Goal: Navigation & Orientation: Find specific page/section

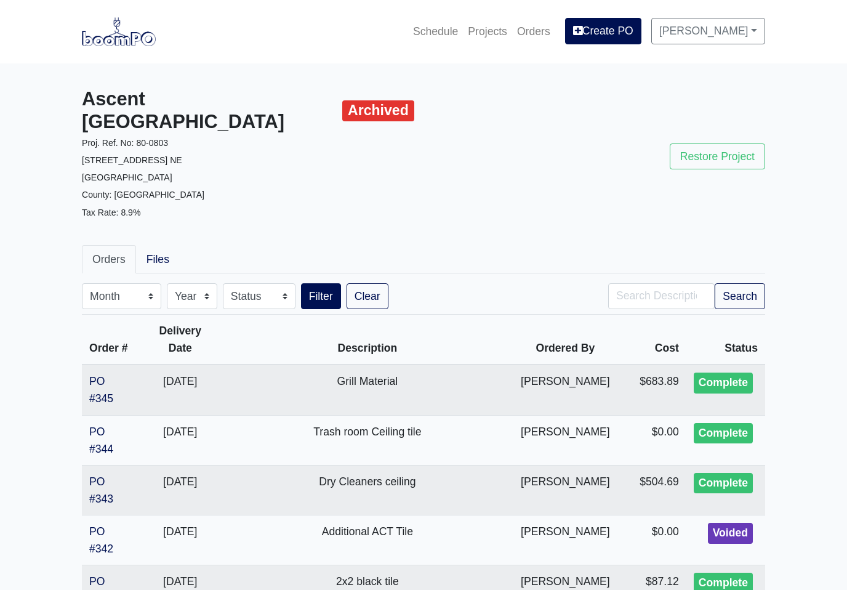
click at [490, 31] on link "Projects" at bounding box center [487, 31] width 49 height 27
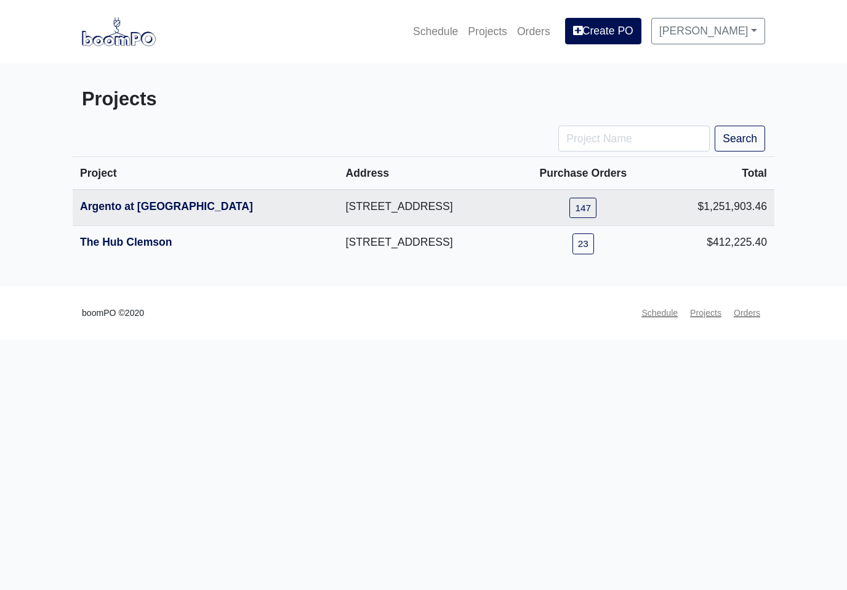
click at [111, 207] on link "Argento at [GEOGRAPHIC_DATA]" at bounding box center [166, 206] width 173 height 12
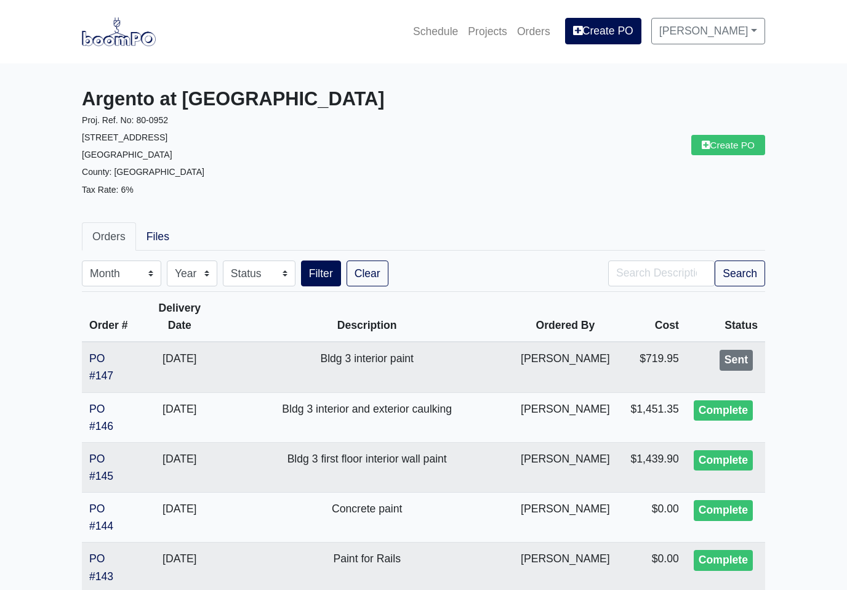
click at [489, 31] on link "Projects" at bounding box center [487, 31] width 49 height 27
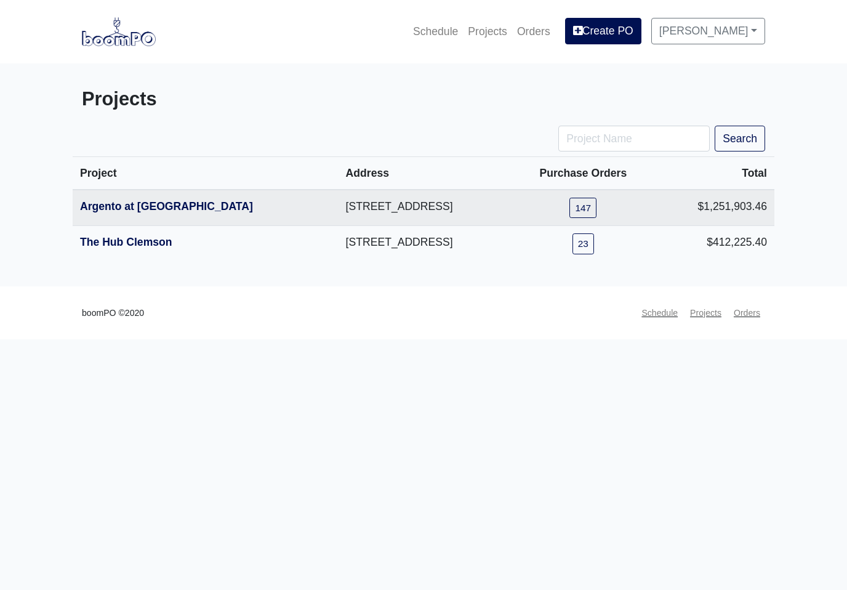
click at [120, 246] on link "The Hub Clemson" at bounding box center [126, 242] width 92 height 12
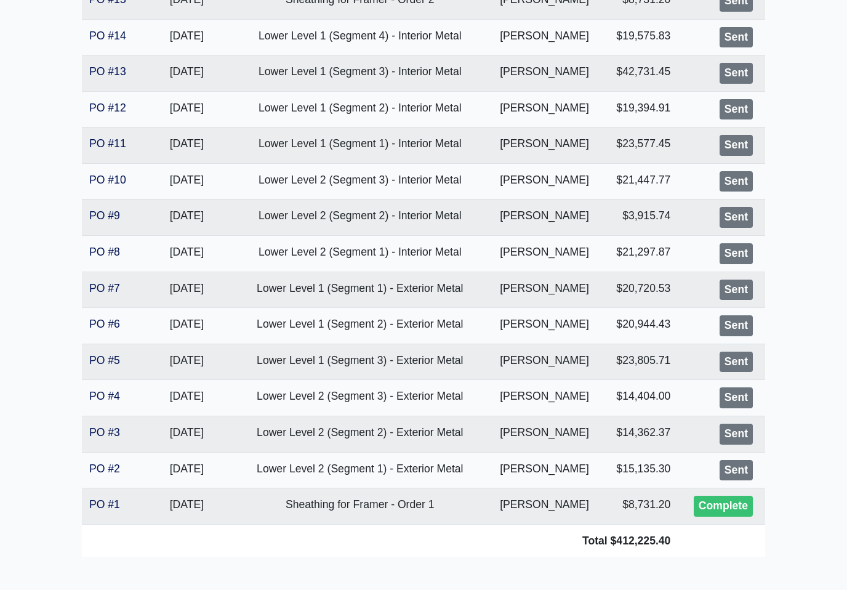
scroll to position [630, 0]
click at [101, 393] on link "PO #4" at bounding box center [104, 396] width 31 height 12
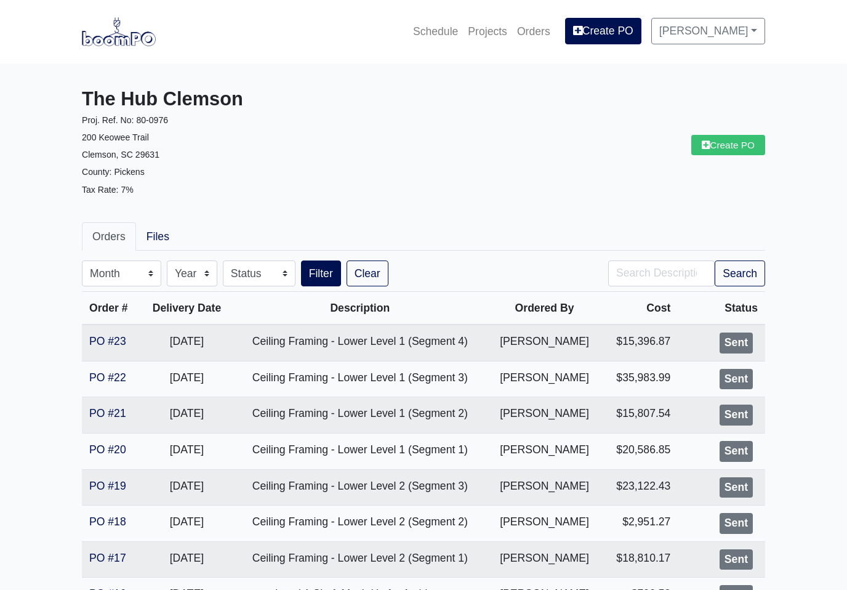
scroll to position [650, 0]
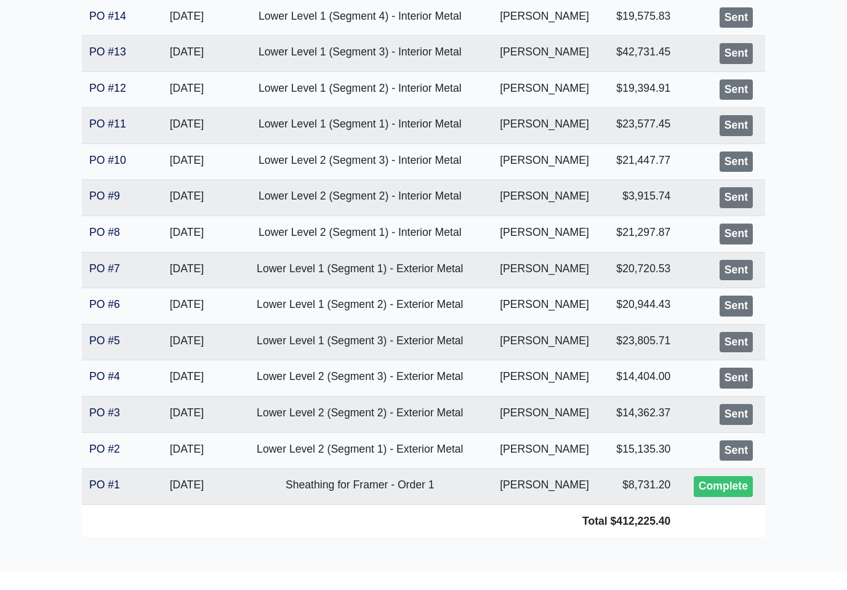
click at [101, 337] on link "PO #5" at bounding box center [104, 340] width 31 height 12
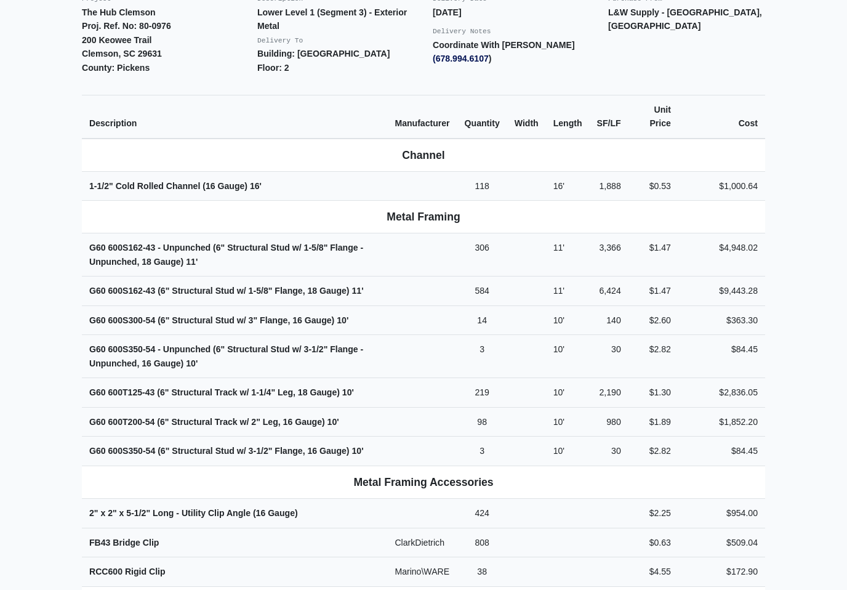
scroll to position [371, 0]
